Goal: Check status: Check status

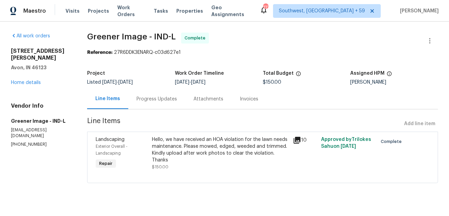
click at [146, 100] on div "Progress Updates" at bounding box center [157, 99] width 40 height 7
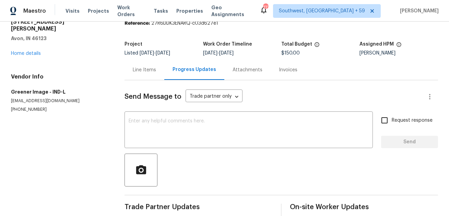
scroll to position [8, 0]
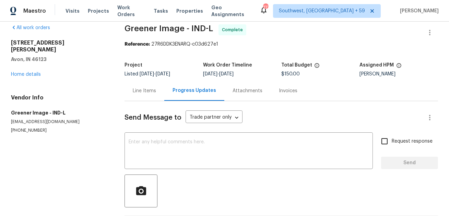
click at [156, 91] on div "Line Items" at bounding box center [144, 90] width 23 height 7
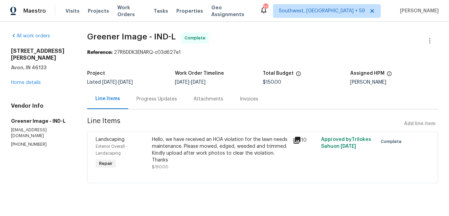
click at [153, 105] on div "Progress Updates" at bounding box center [156, 99] width 57 height 20
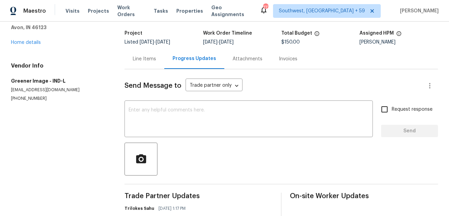
scroll to position [106, 0]
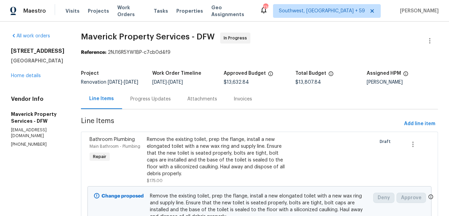
click at [170, 103] on div "Progress Updates" at bounding box center [150, 99] width 40 height 7
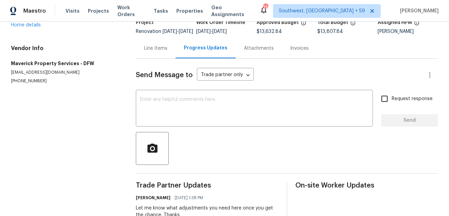
scroll to position [77, 0]
